Goal: Information Seeking & Learning: Learn about a topic

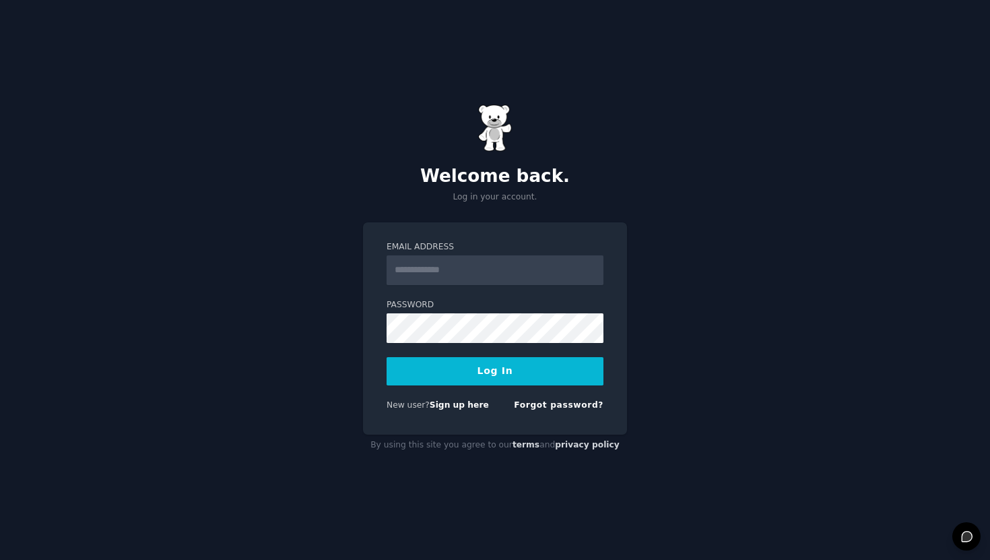
click at [439, 284] on form "Email Address Password Log In New user? Sign up here Forgot password?" at bounding box center [495, 328] width 217 height 175
click at [445, 276] on input "Email Address" at bounding box center [495, 270] width 217 height 30
type input "**********"
click at [387, 357] on button "Log In" at bounding box center [495, 371] width 217 height 28
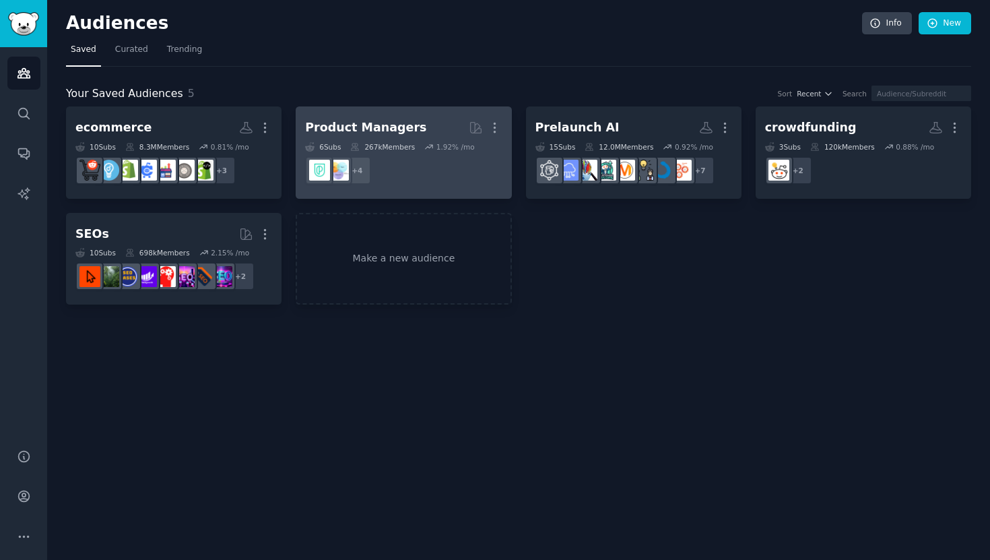
click at [376, 134] on div "Product Managers" at bounding box center [365, 127] width 121 height 17
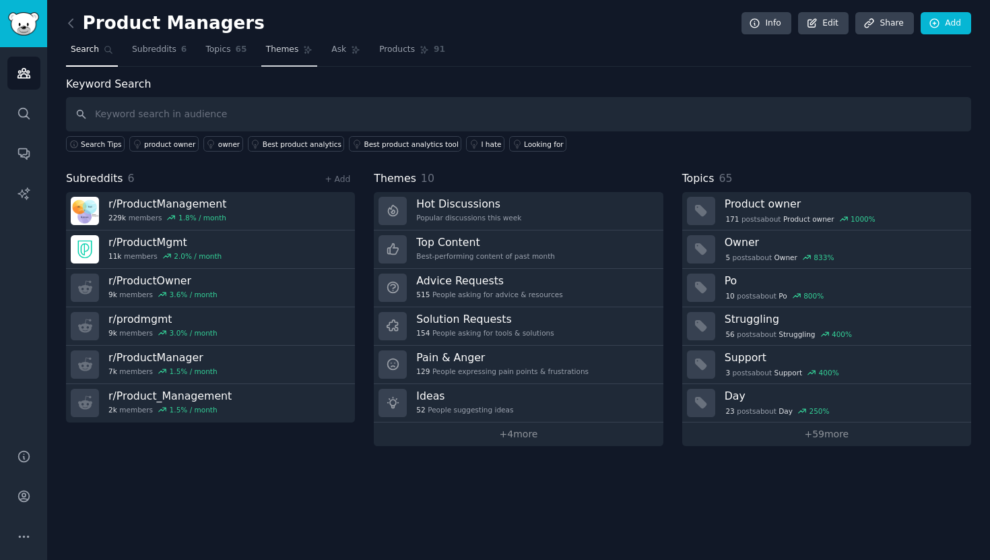
click at [285, 52] on span "Themes" at bounding box center [282, 50] width 33 height 12
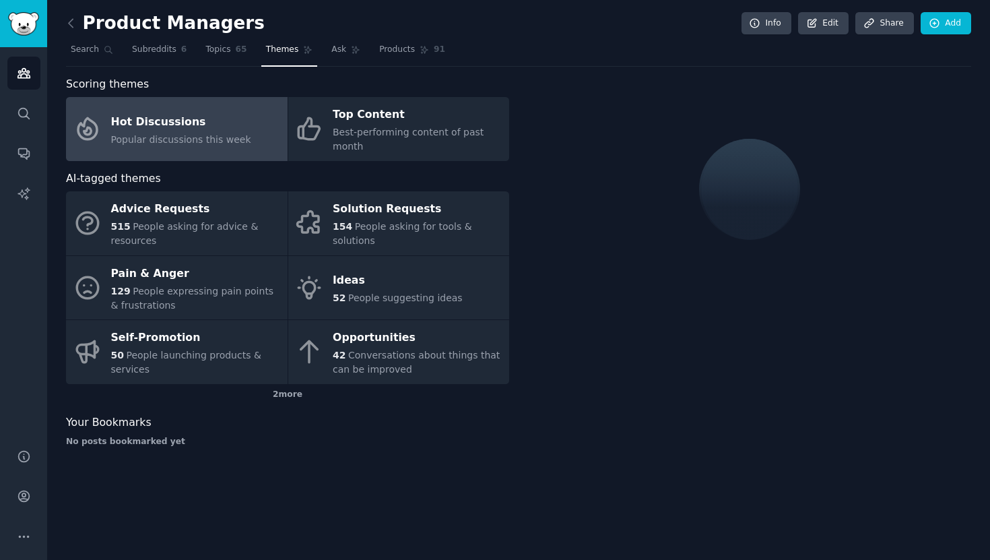
click at [232, 138] on span "Popular discussions this week" at bounding box center [181, 139] width 140 height 11
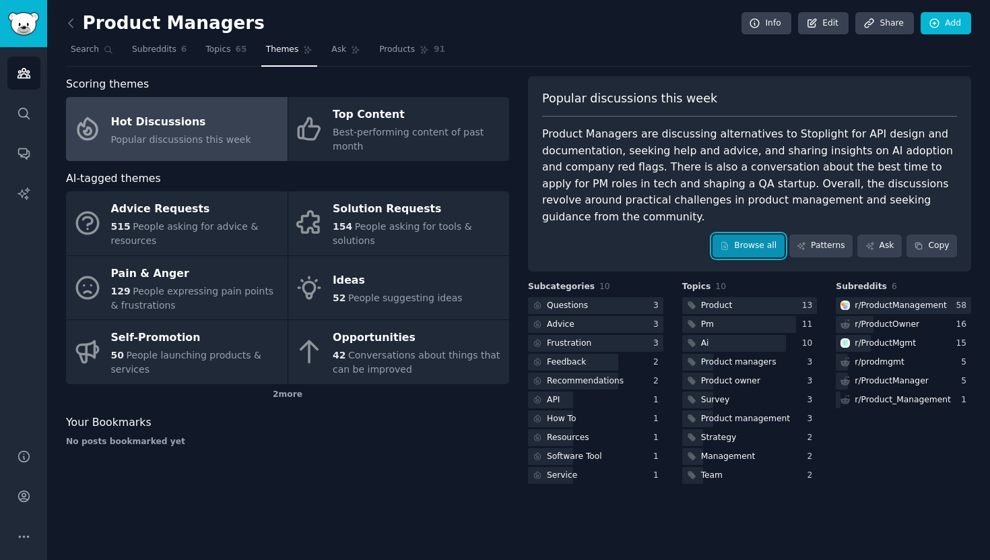
click at [747, 248] on link "Browse all" at bounding box center [749, 245] width 72 height 23
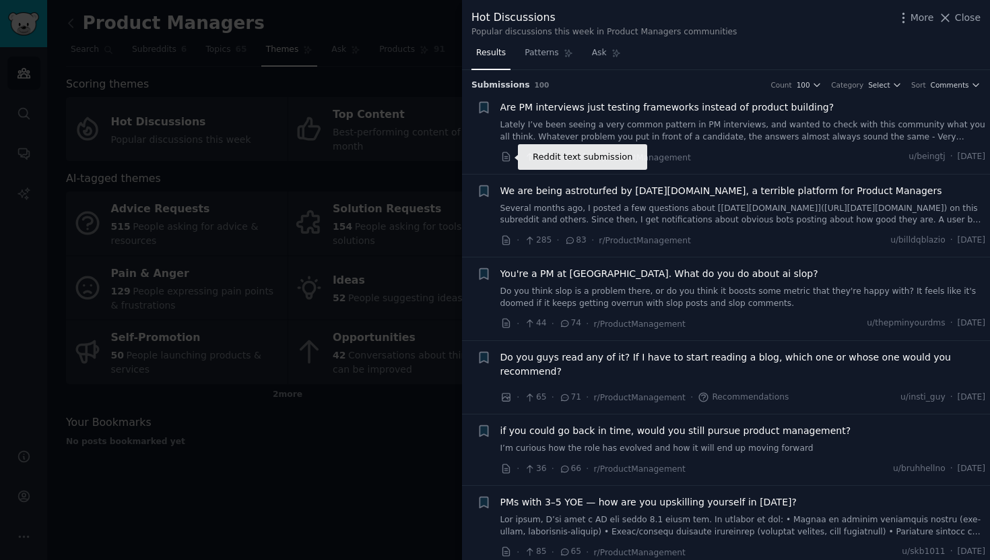
click at [507, 158] on icon at bounding box center [506, 157] width 12 height 12
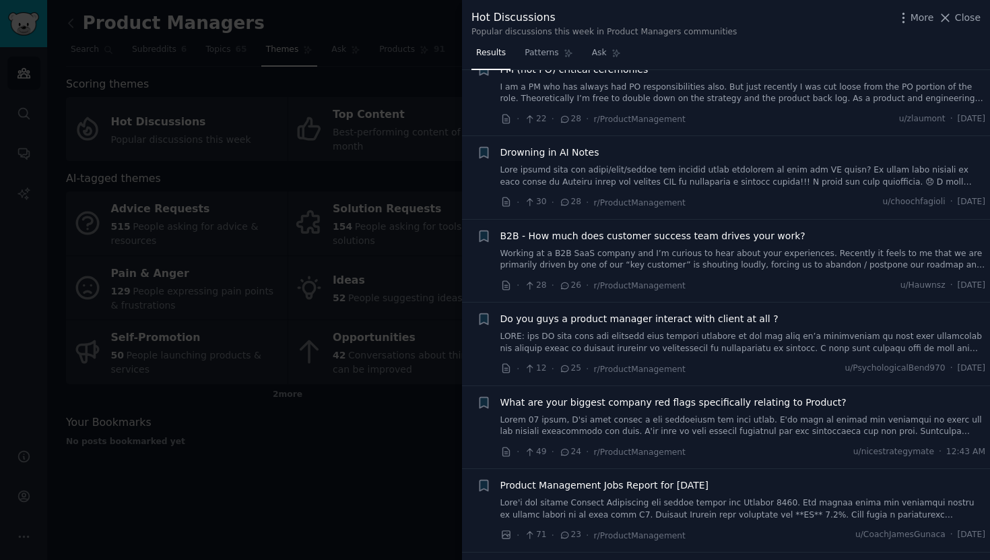
scroll to position [1459, 0]
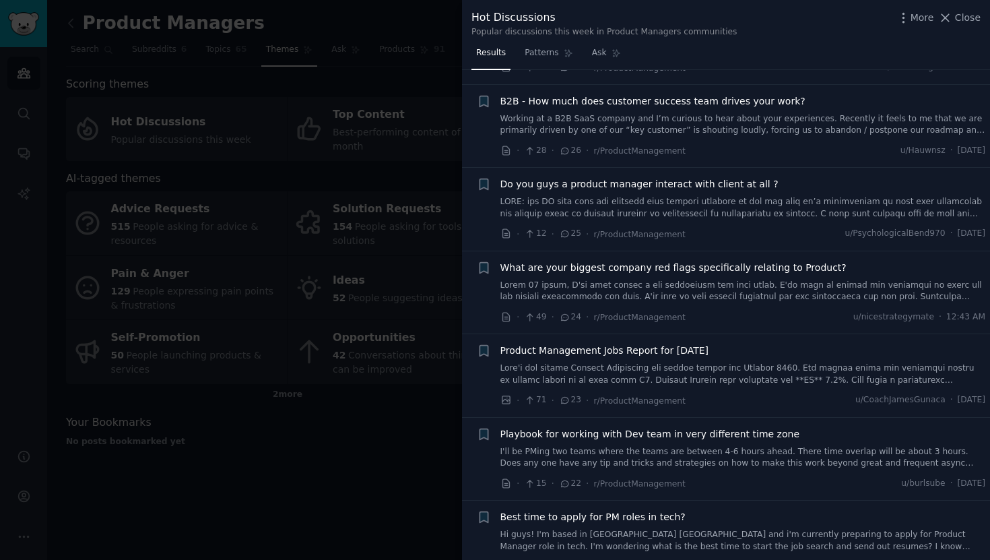
click at [329, 459] on div at bounding box center [495, 280] width 990 height 560
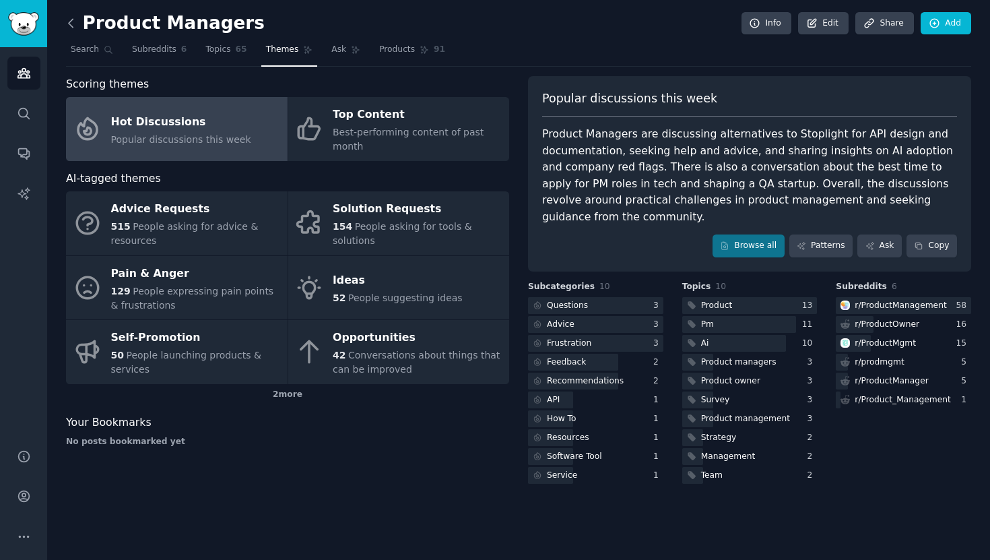
click at [72, 30] on icon at bounding box center [71, 23] width 14 height 14
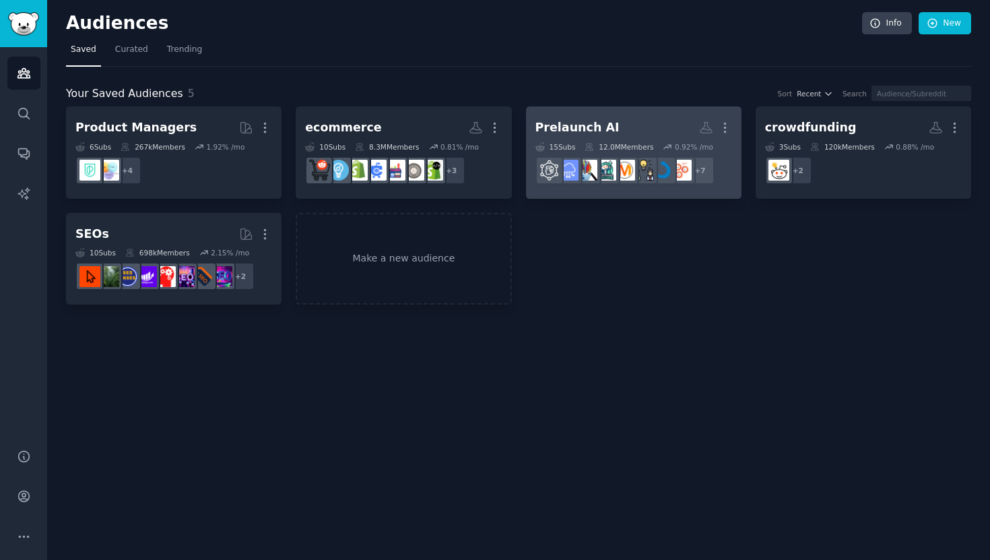
click at [609, 124] on h2 "Prelaunch AI More" at bounding box center [633, 128] width 197 height 24
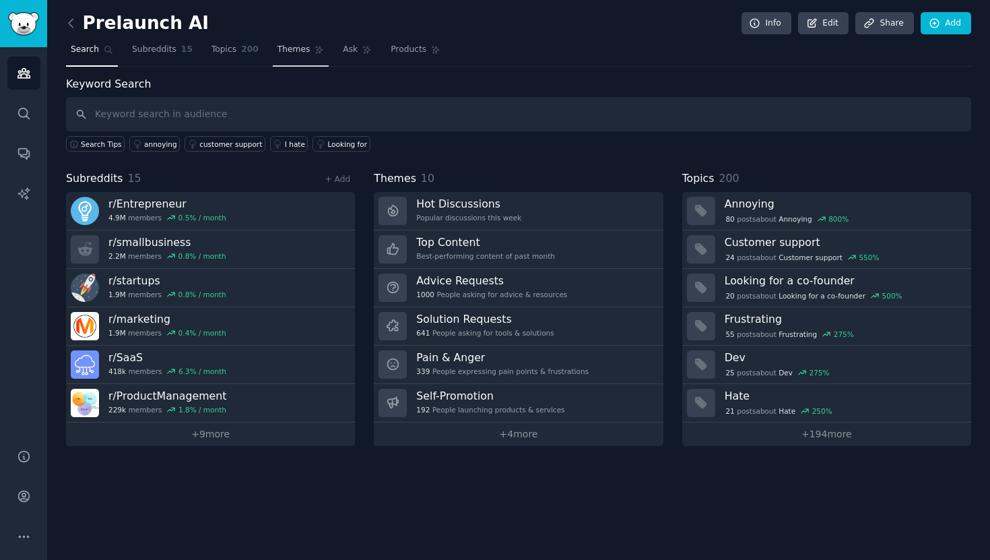
click at [306, 51] on link "Themes" at bounding box center [301, 53] width 57 height 28
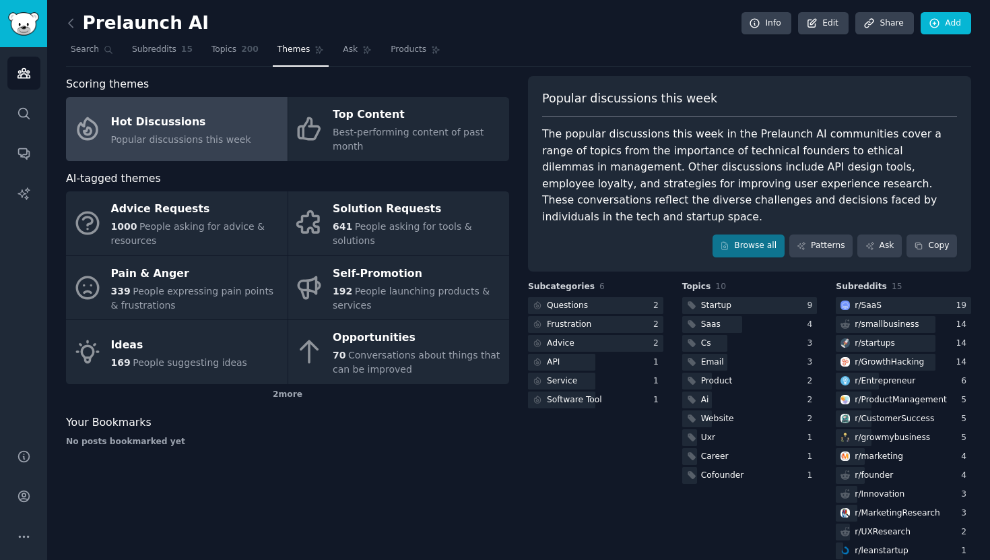
click at [237, 136] on span "Popular discussions this week" at bounding box center [181, 139] width 140 height 11
click at [739, 234] on link "Browse all" at bounding box center [749, 245] width 72 height 23
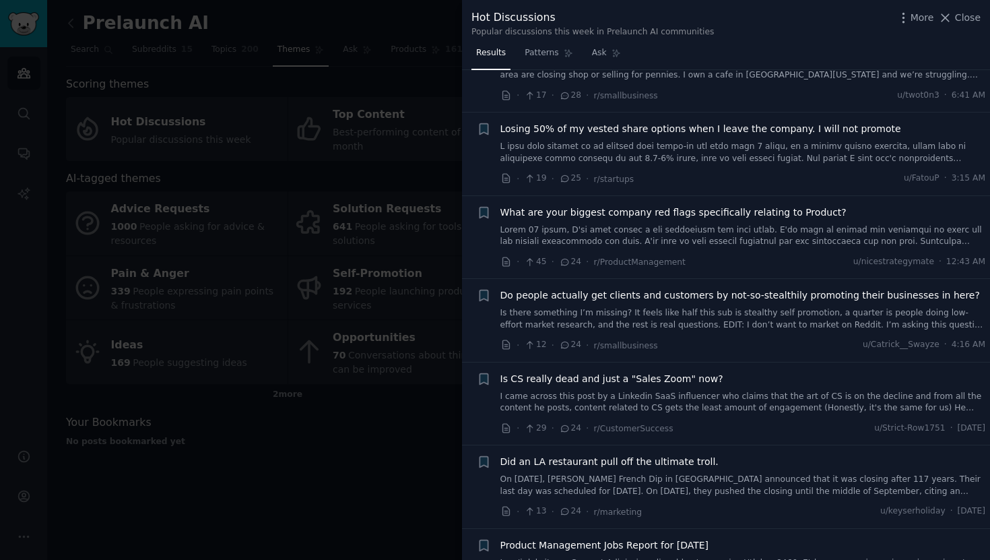
scroll to position [1574, 0]
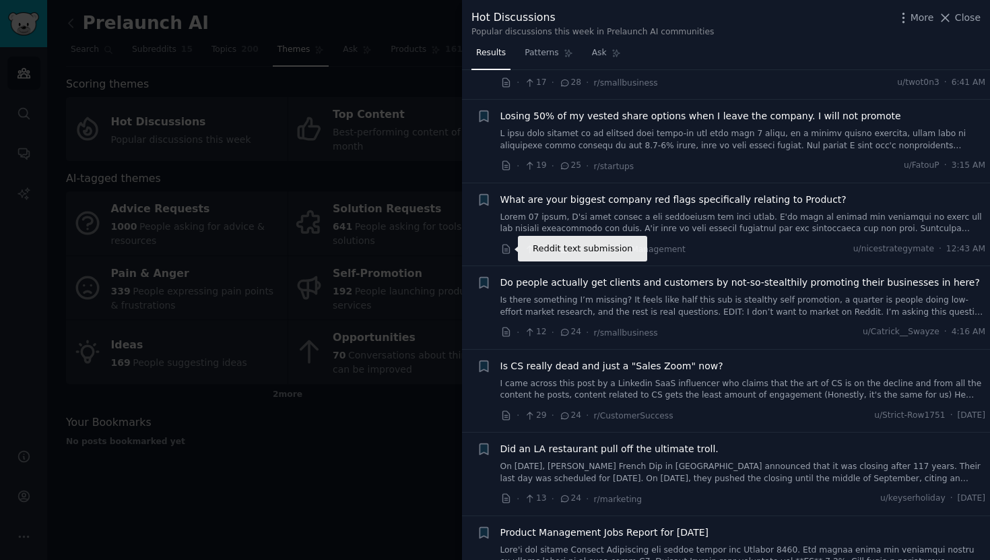
click at [504, 252] on icon at bounding box center [506, 249] width 12 height 12
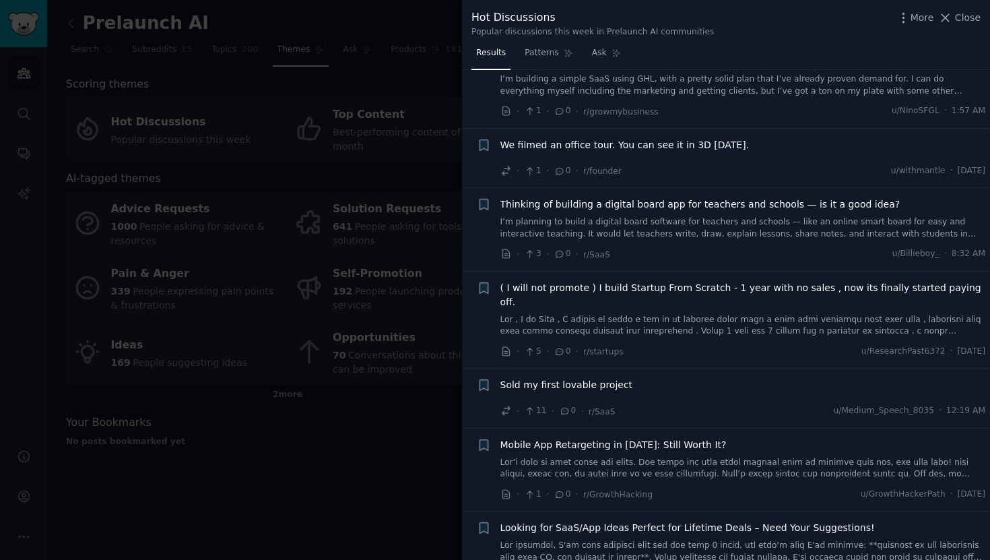
scroll to position [7742, 0]
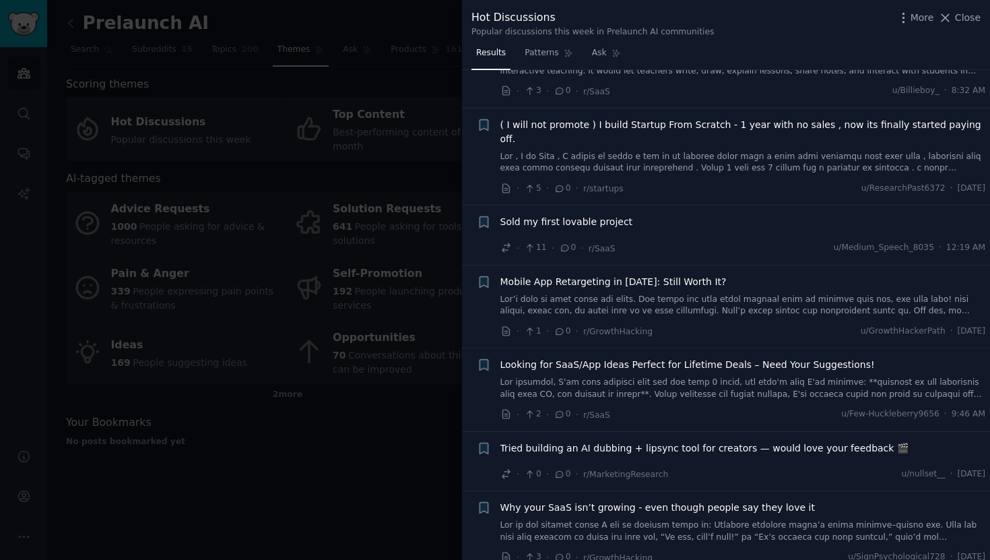
click at [430, 444] on div at bounding box center [495, 280] width 990 height 560
